Goal: Transaction & Acquisition: Book appointment/travel/reservation

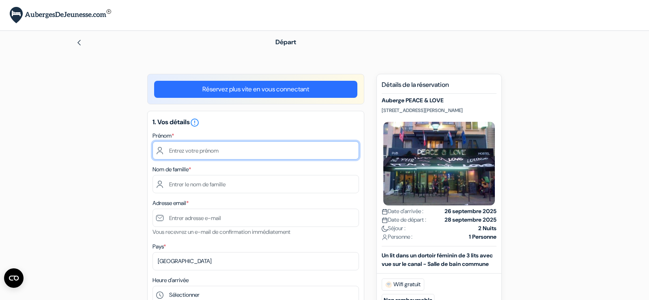
click at [206, 151] on input "text" at bounding box center [255, 150] width 206 height 18
type input "Katell"
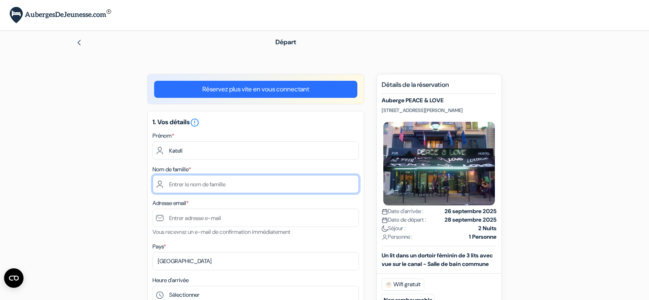
type input "DEIMAT"
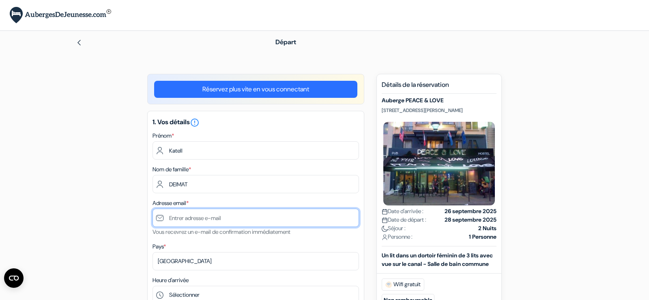
type input "[EMAIL_ADDRESS][DOMAIN_NAME]"
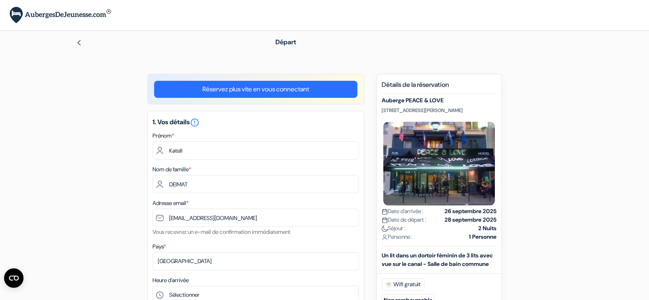
type input "0683237384"
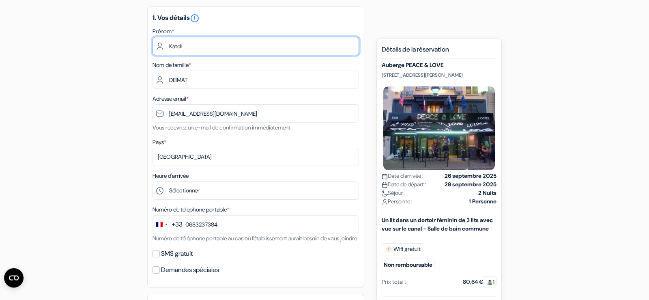
scroll to position [124, 0]
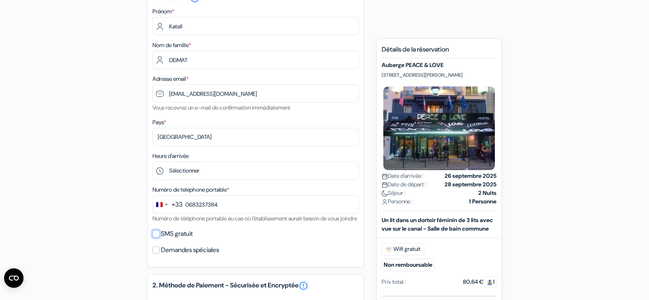
click at [154, 237] on input "SMS gratuit" at bounding box center [155, 233] width 7 height 7
checkbox input "true"
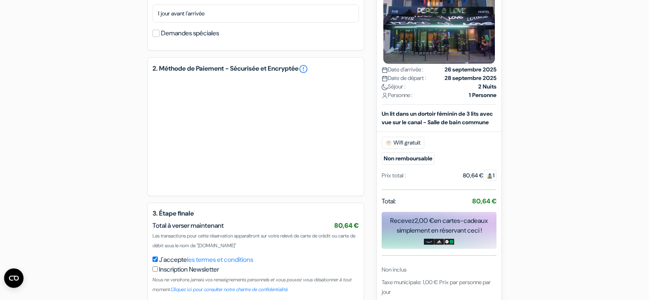
scroll to position [411, 0]
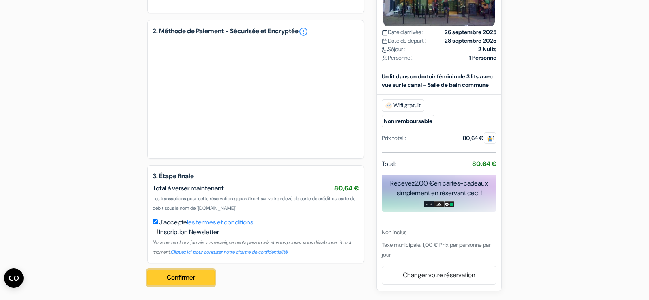
click at [196, 279] on button "Confirmer Loading..." at bounding box center [180, 277] width 67 height 15
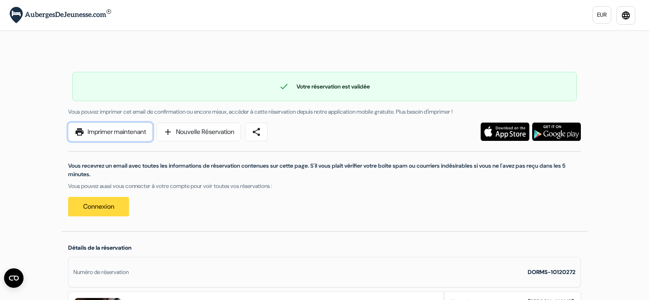
click at [93, 133] on link "print Imprimer maintenant" at bounding box center [110, 131] width 84 height 19
click at [463, 16] on div "EUR language × Vous êtes maintenant connecté!" at bounding box center [324, 15] width 649 height 30
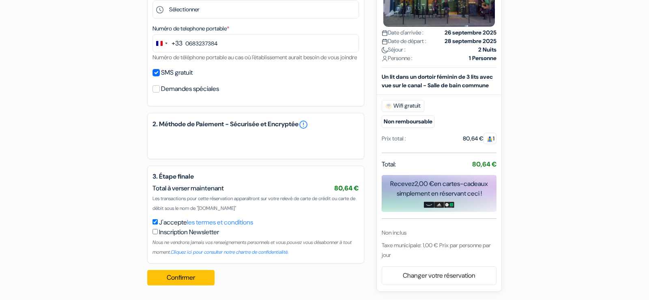
type input "6 83 23 73 84"
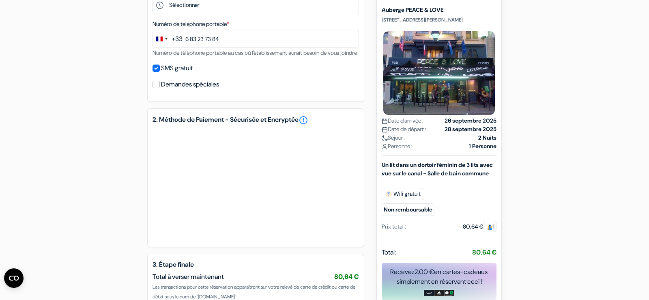
scroll to position [388, 0]
